Goal: Check status

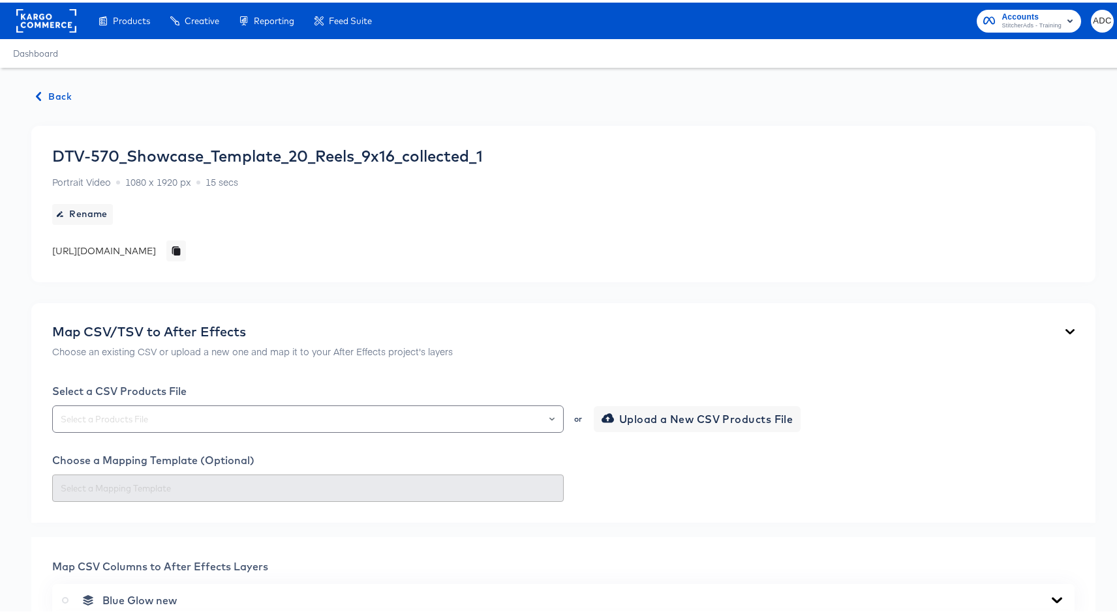
click at [59, 87] on span "Back" at bounding box center [54, 94] width 35 height 16
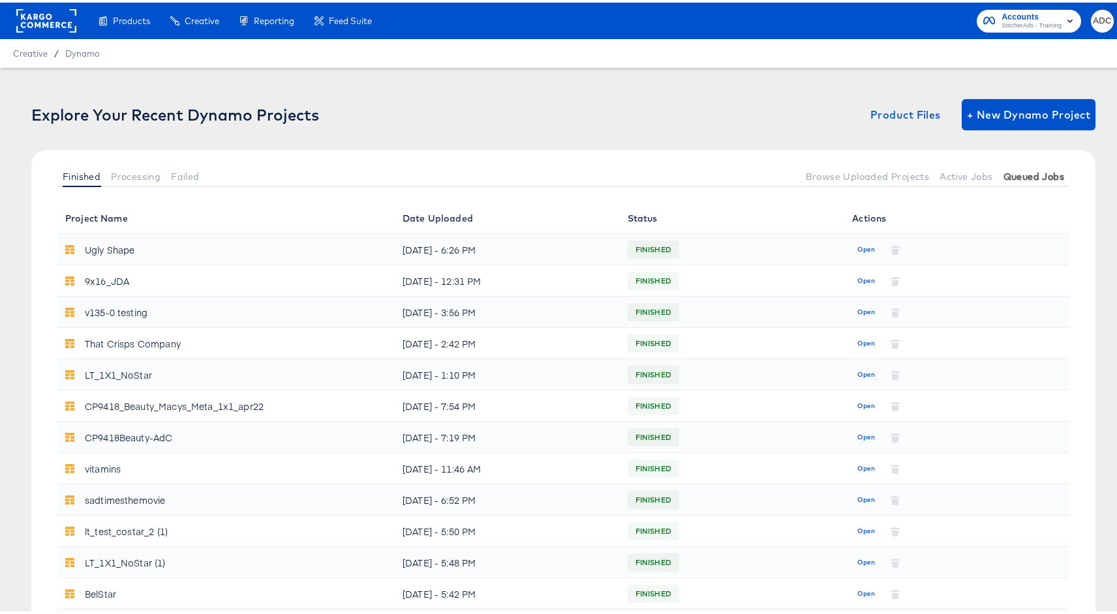
click at [1019, 181] on button "Queued Jobs" at bounding box center [1033, 174] width 71 height 22
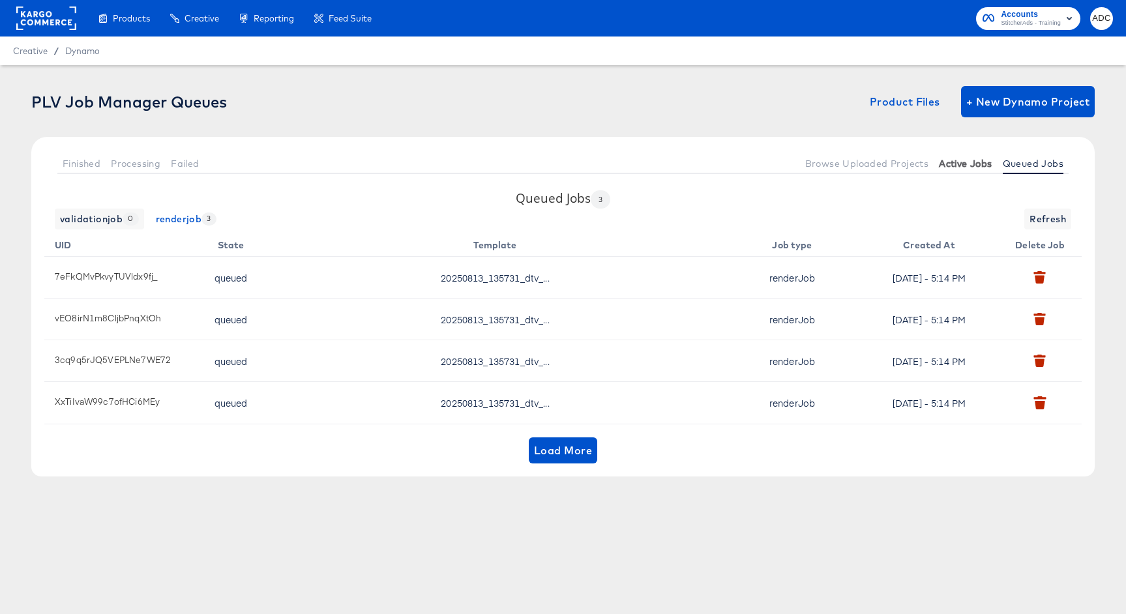
click at [959, 162] on span "Active Jobs" at bounding box center [965, 163] width 53 height 10
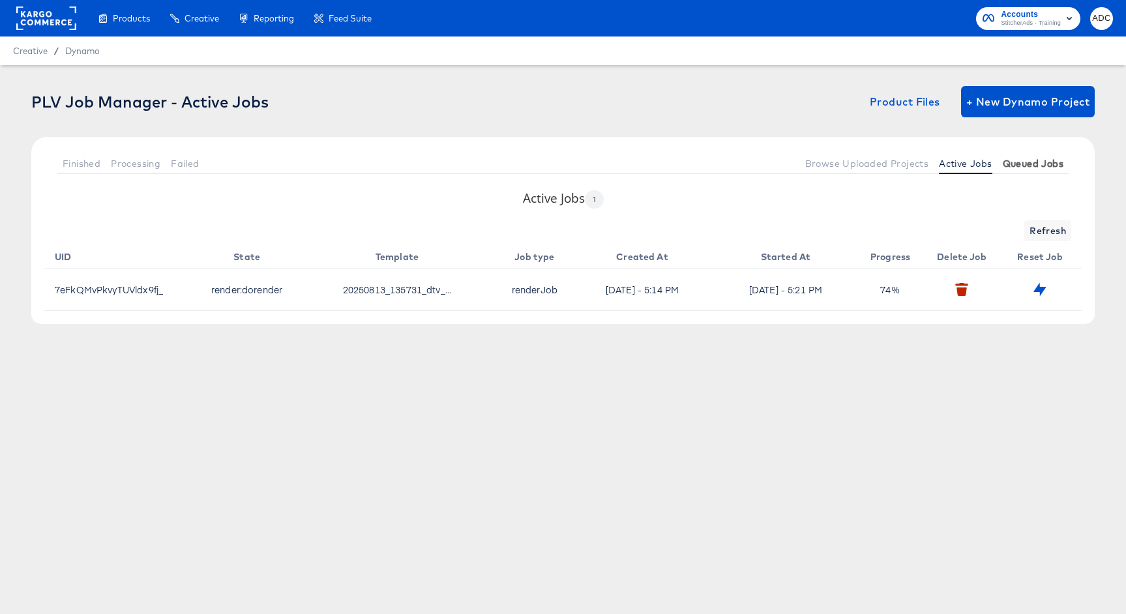
click at [1029, 167] on span "Queued Jobs" at bounding box center [1033, 163] width 61 height 10
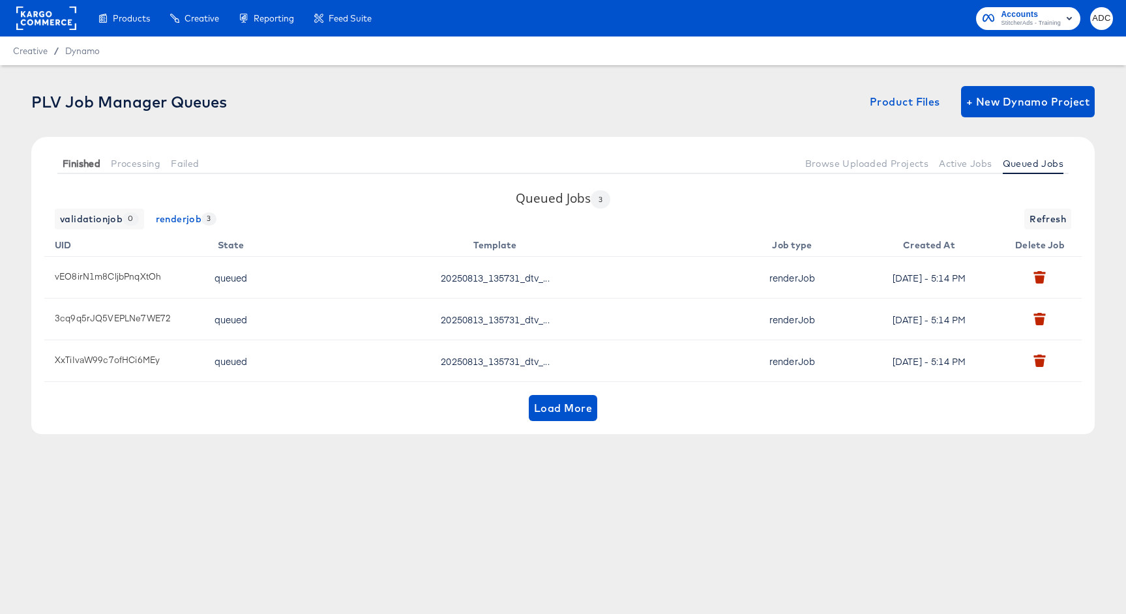
click at [77, 165] on span "Finished" at bounding box center [82, 163] width 38 height 10
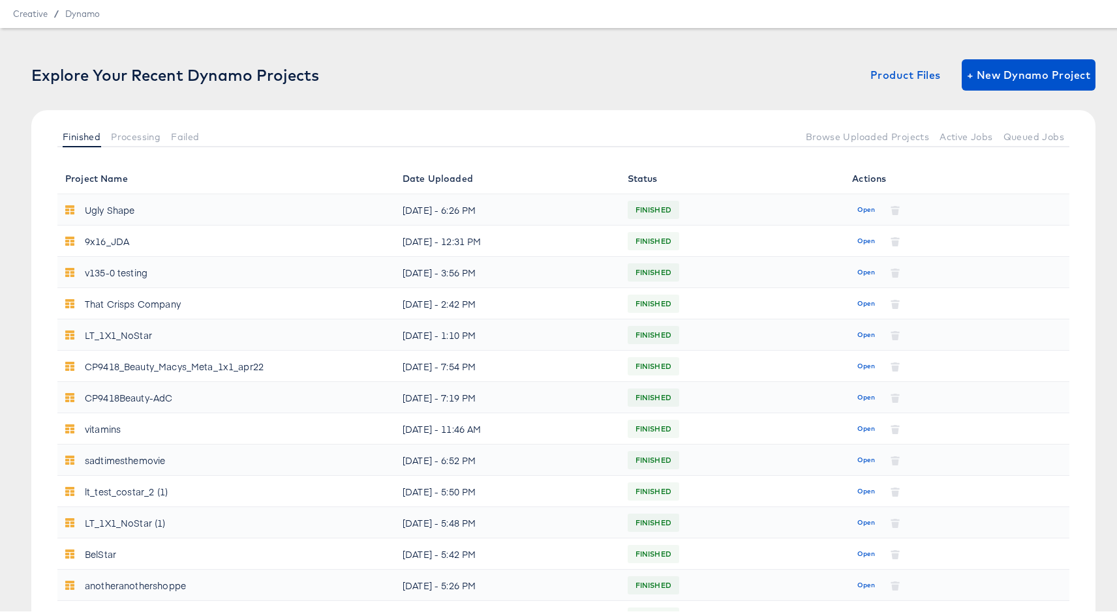
scroll to position [441, 0]
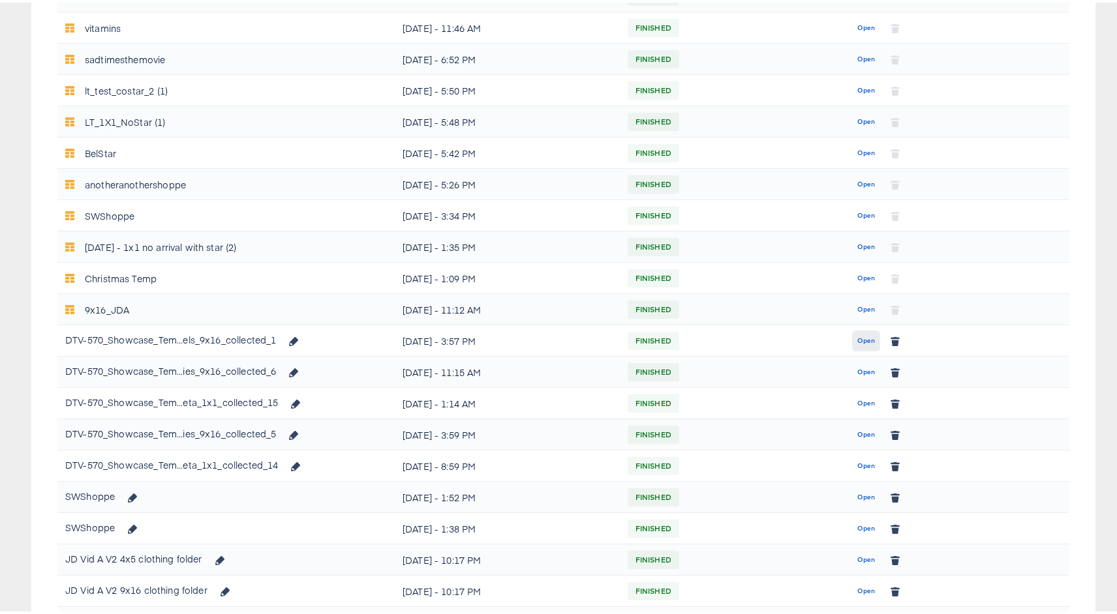
click at [857, 333] on span "Open" at bounding box center [866, 339] width 18 height 12
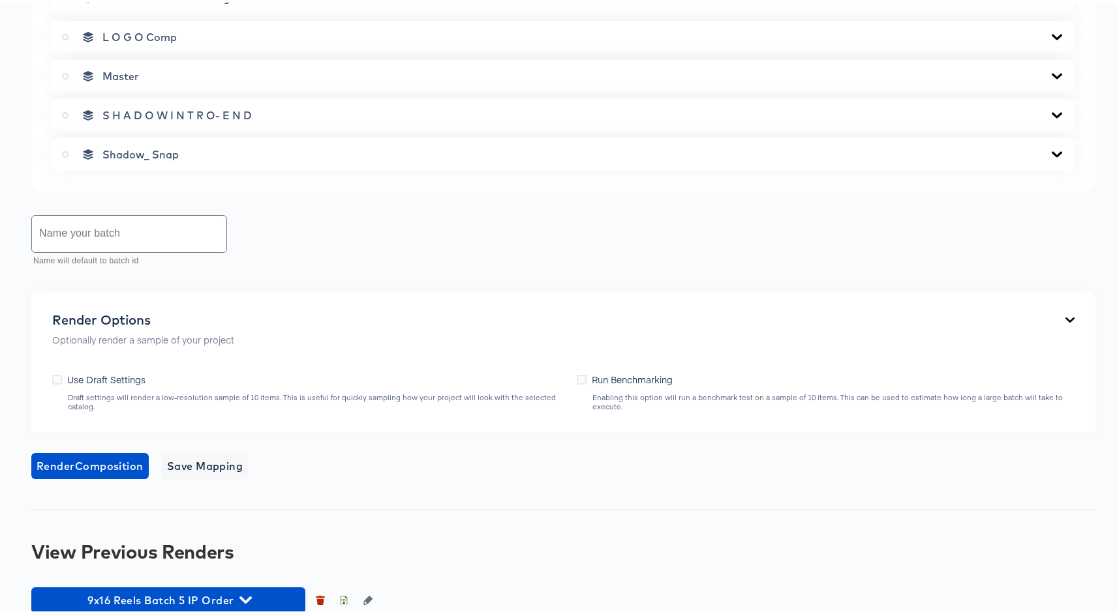
scroll to position [815, 0]
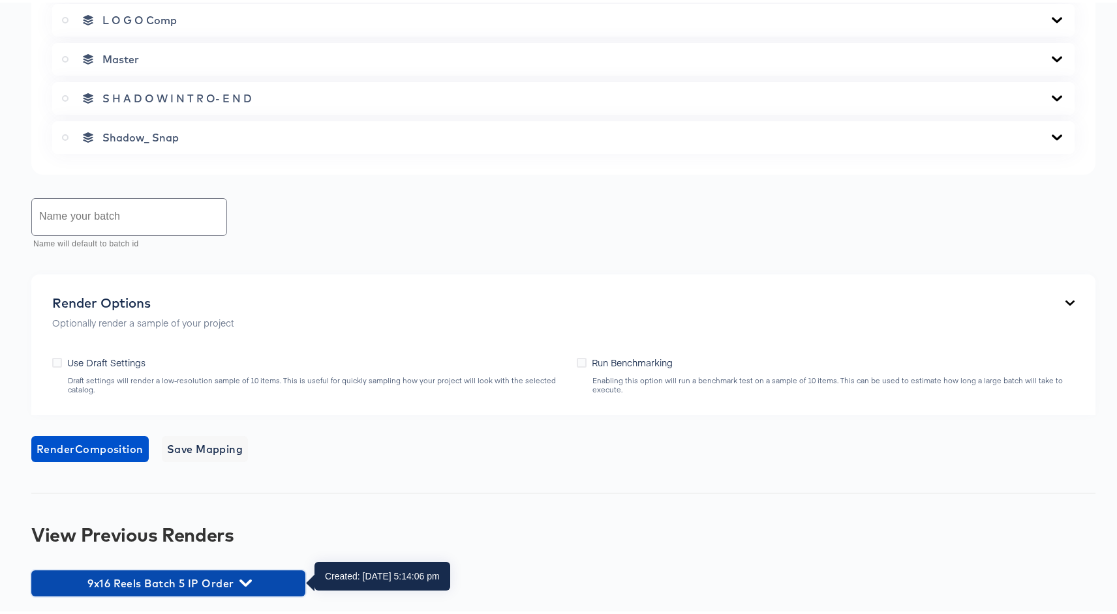
click at [205, 577] on span "9x16 Reels Batch 5 IP Order" at bounding box center [168, 581] width 261 height 18
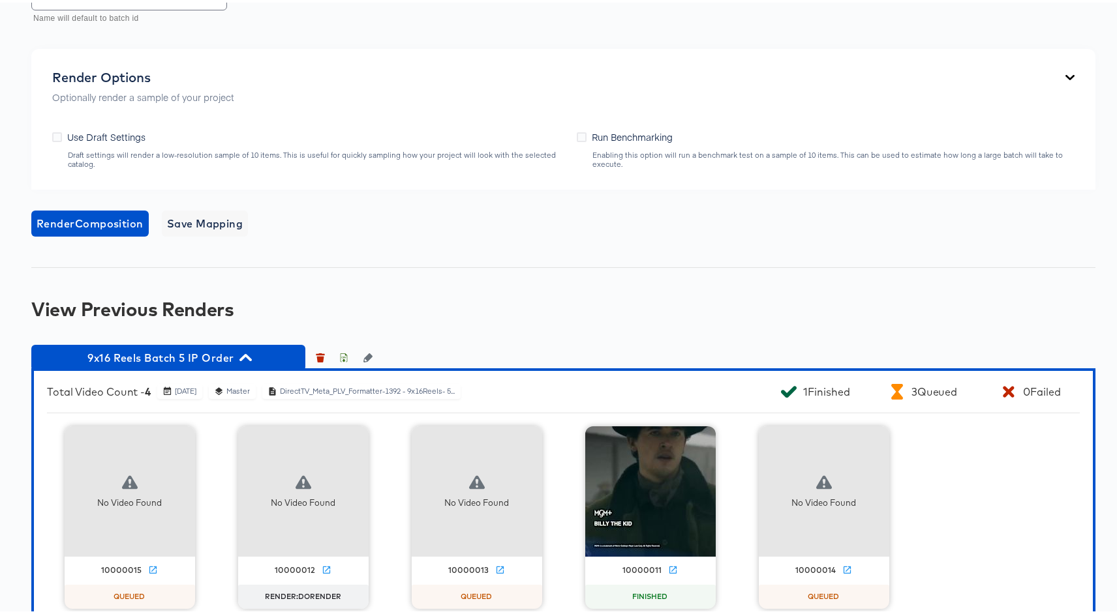
scroll to position [1069, 0]
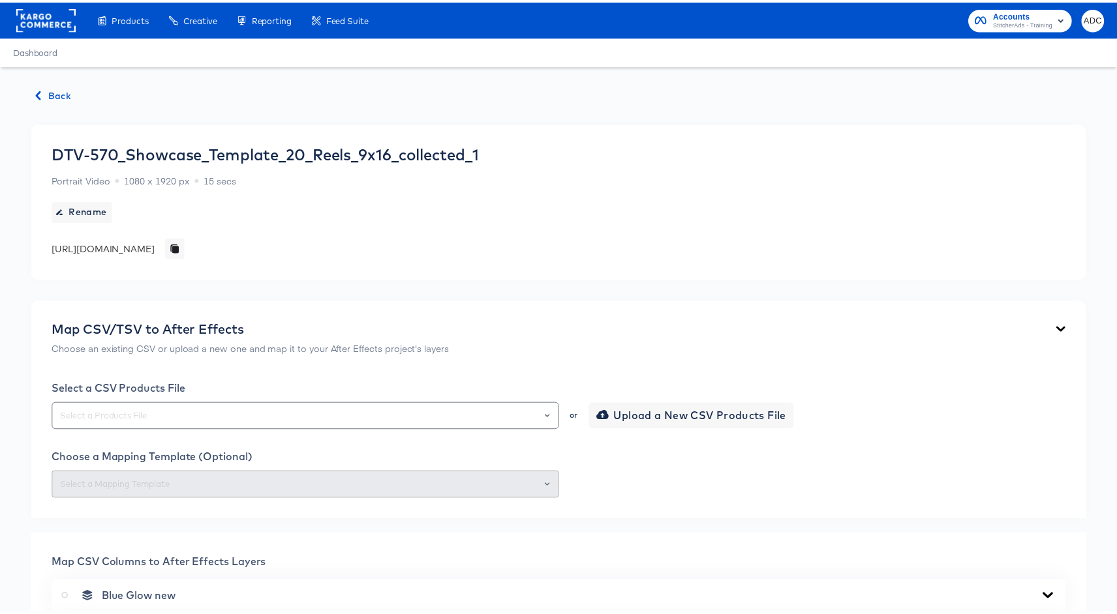
scroll to position [815, 0]
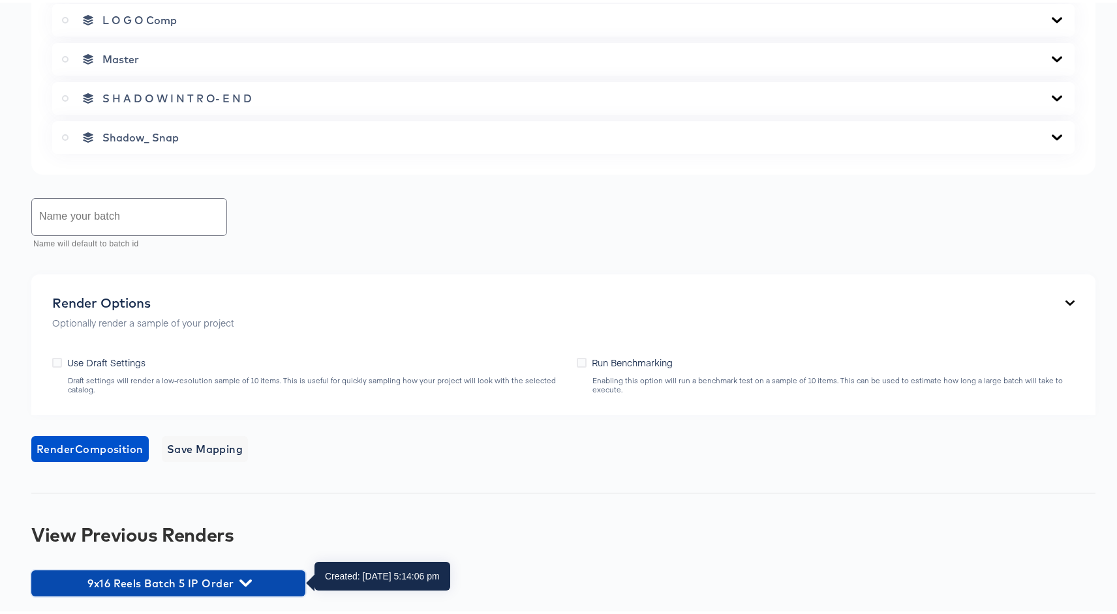
click at [251, 583] on icon "button" at bounding box center [245, 581] width 12 height 12
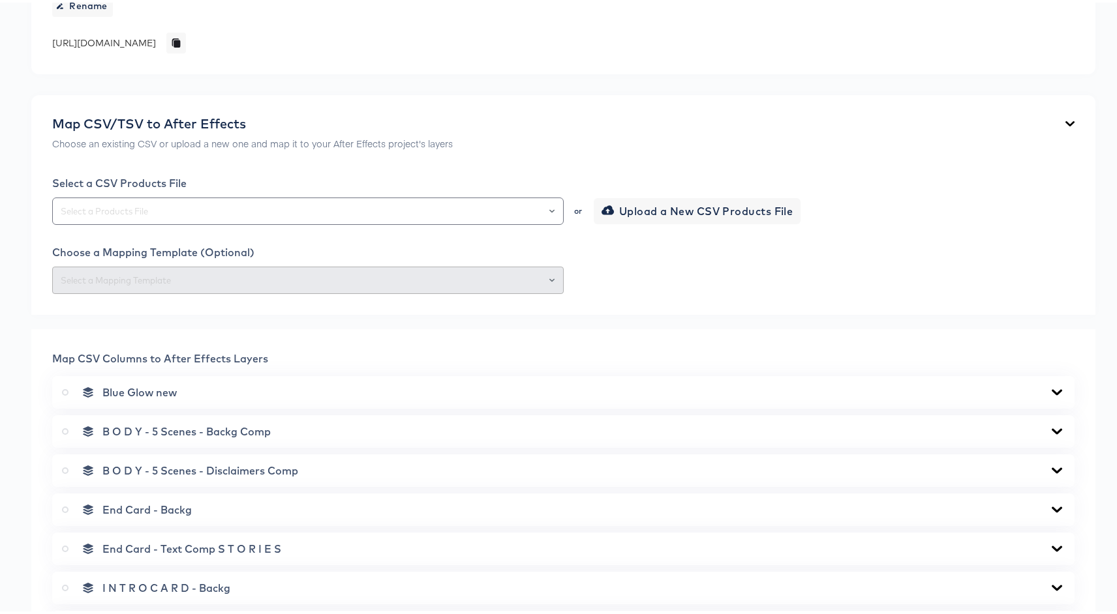
scroll to position [188, 0]
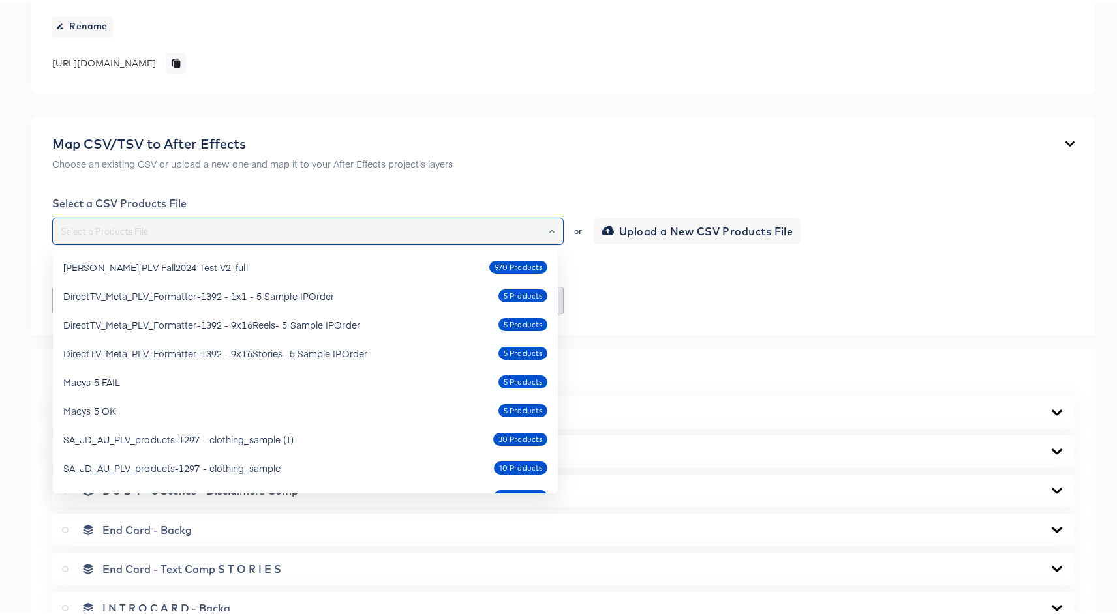
click at [254, 226] on input "text" at bounding box center [308, 229] width 500 height 15
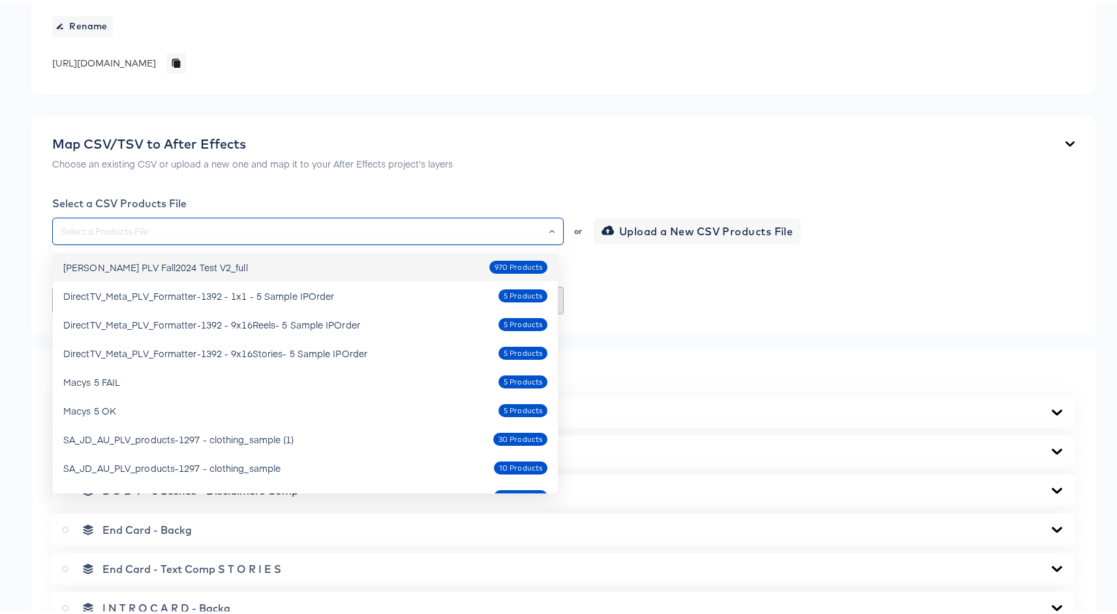
click at [121, 266] on div "Clarks PLV Fall2024 Test V2_full" at bounding box center [155, 264] width 185 height 13
type input "Clarks PLV Fall2024 Test V2_full"
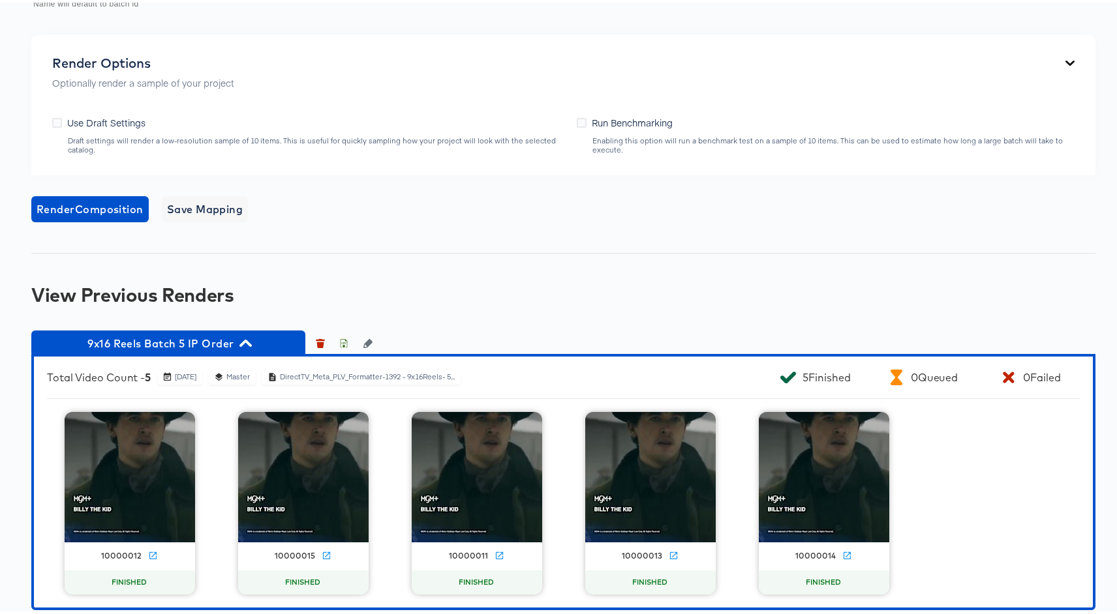
scroll to position [1069, 0]
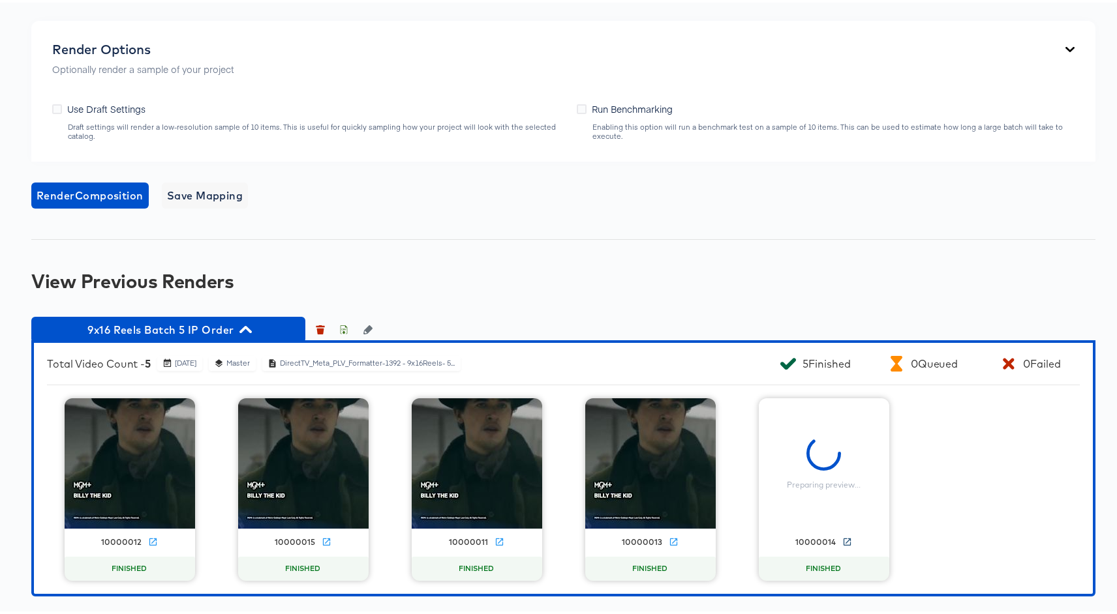
click at [842, 544] on link at bounding box center [847, 541] width 10 height 14
